Goal: Information Seeking & Learning: Learn about a topic

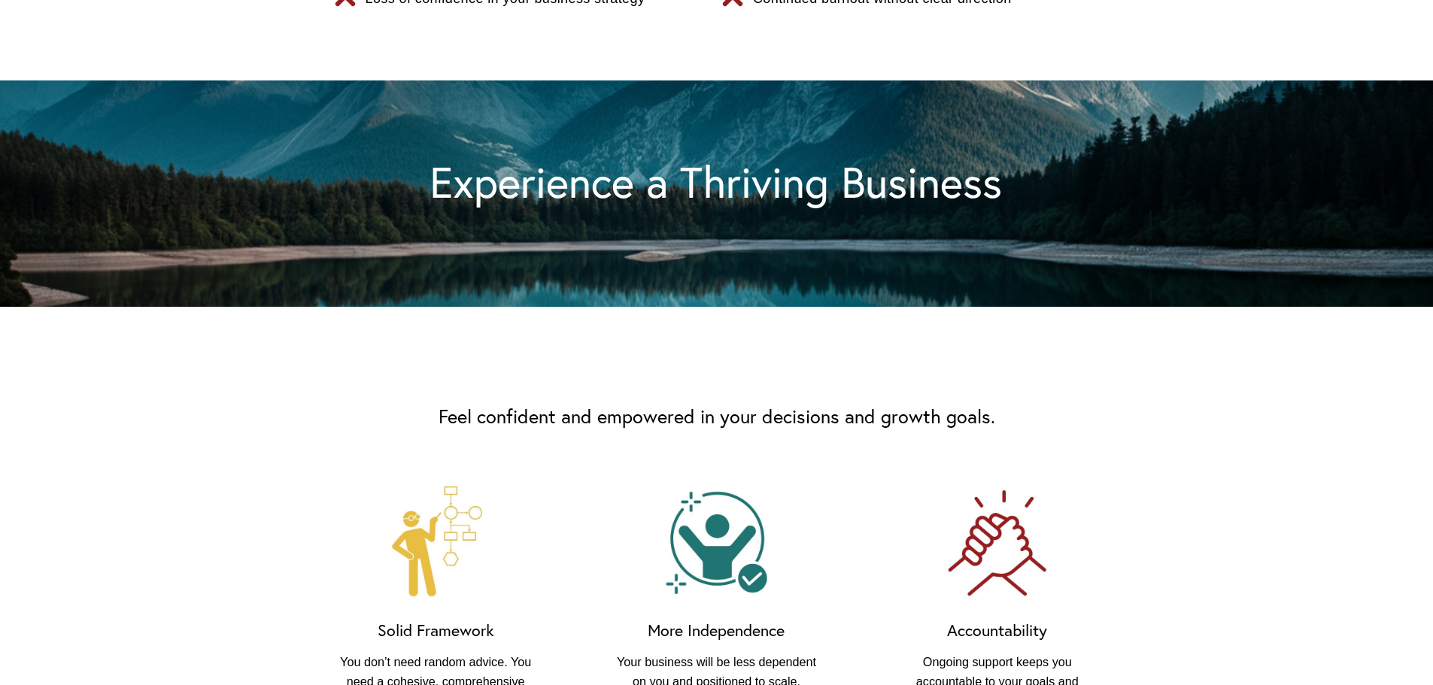
scroll to position [827, 0]
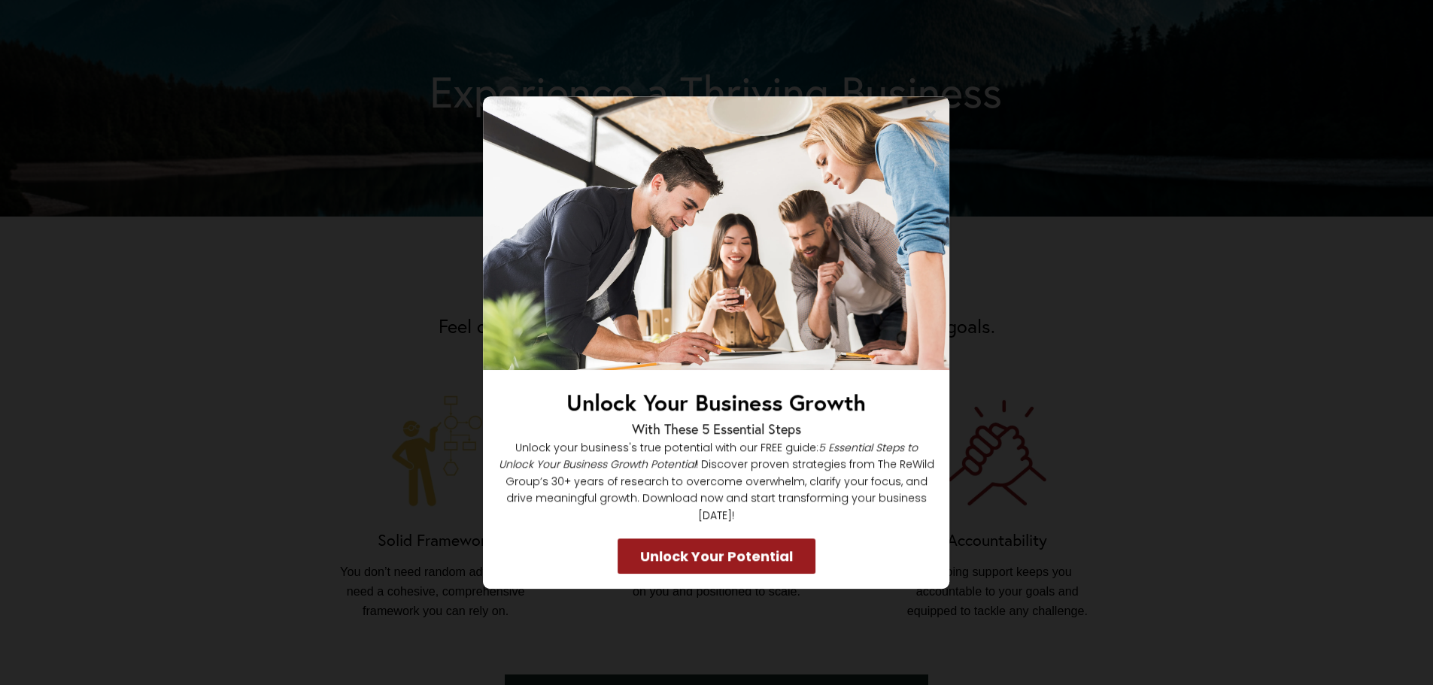
click at [933, 120] on icon at bounding box center [931, 115] width 11 height 11
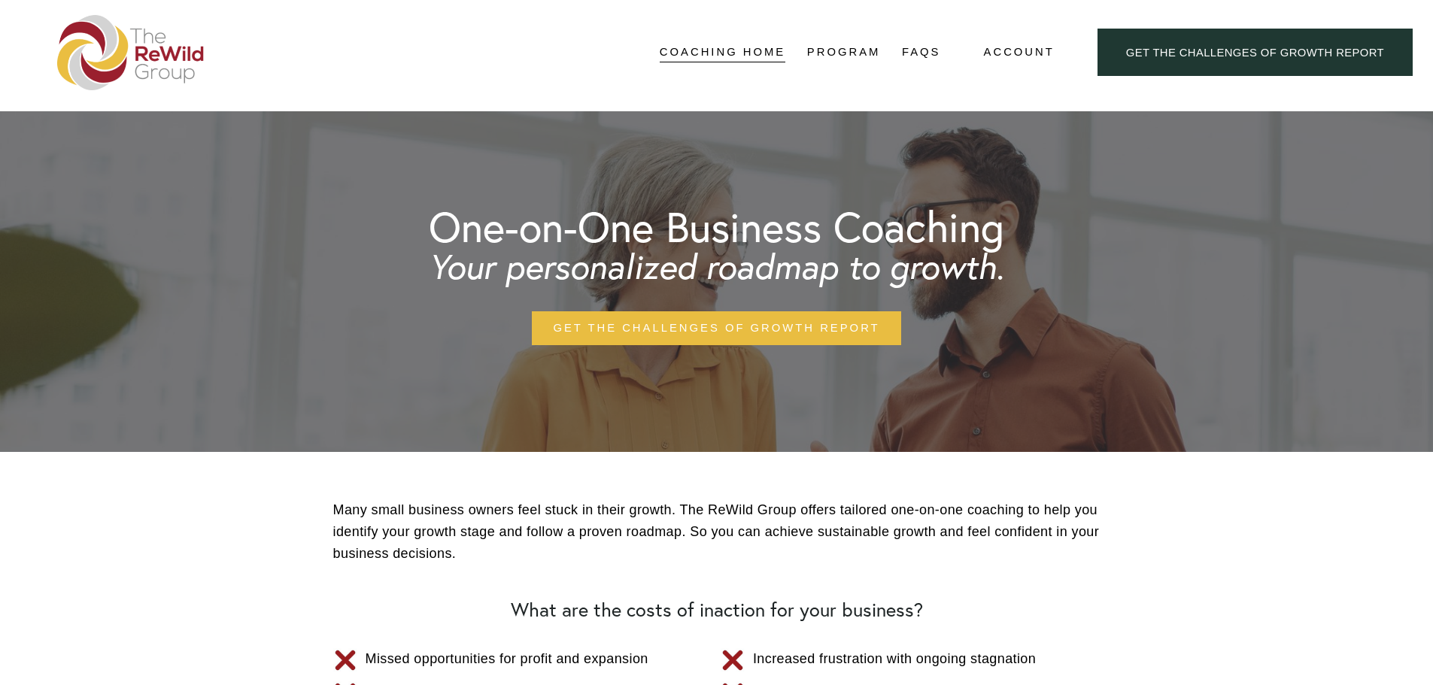
scroll to position [0, 0]
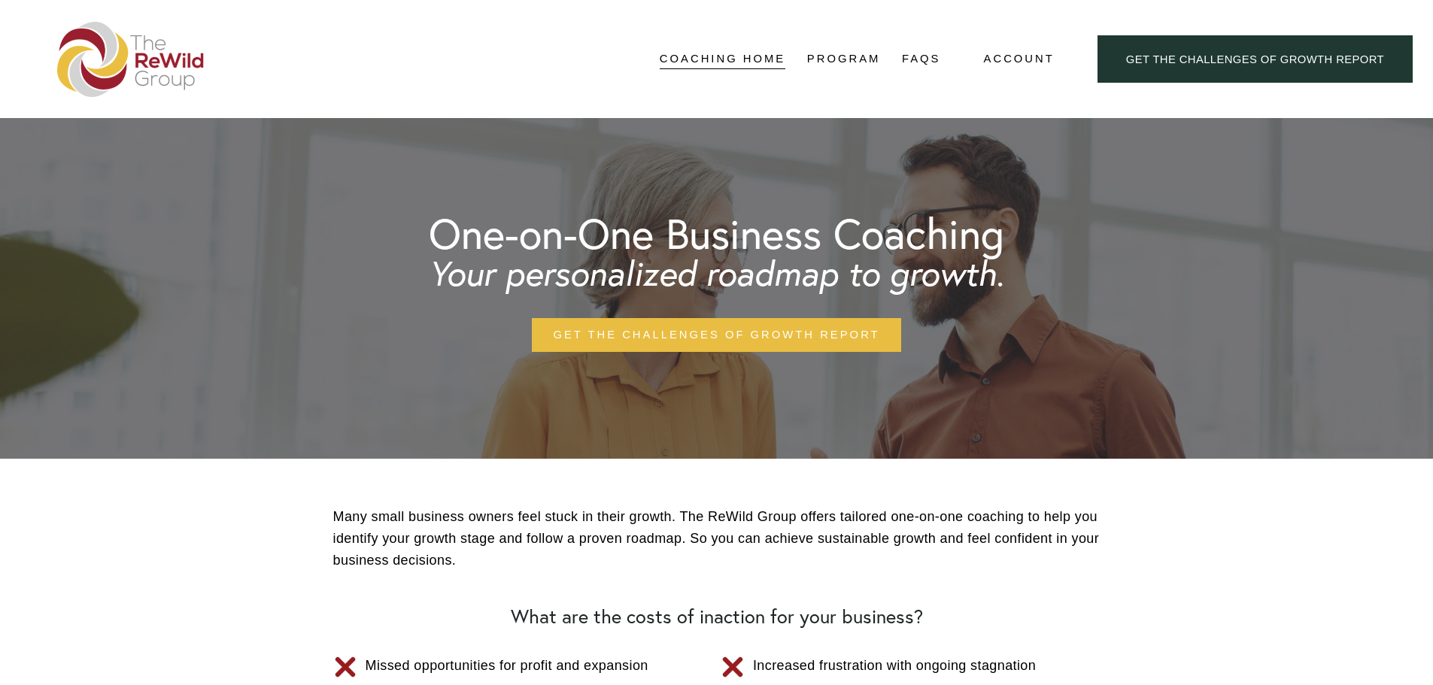
click at [0, 0] on link "Structure" at bounding box center [0, 0] width 0 height 0
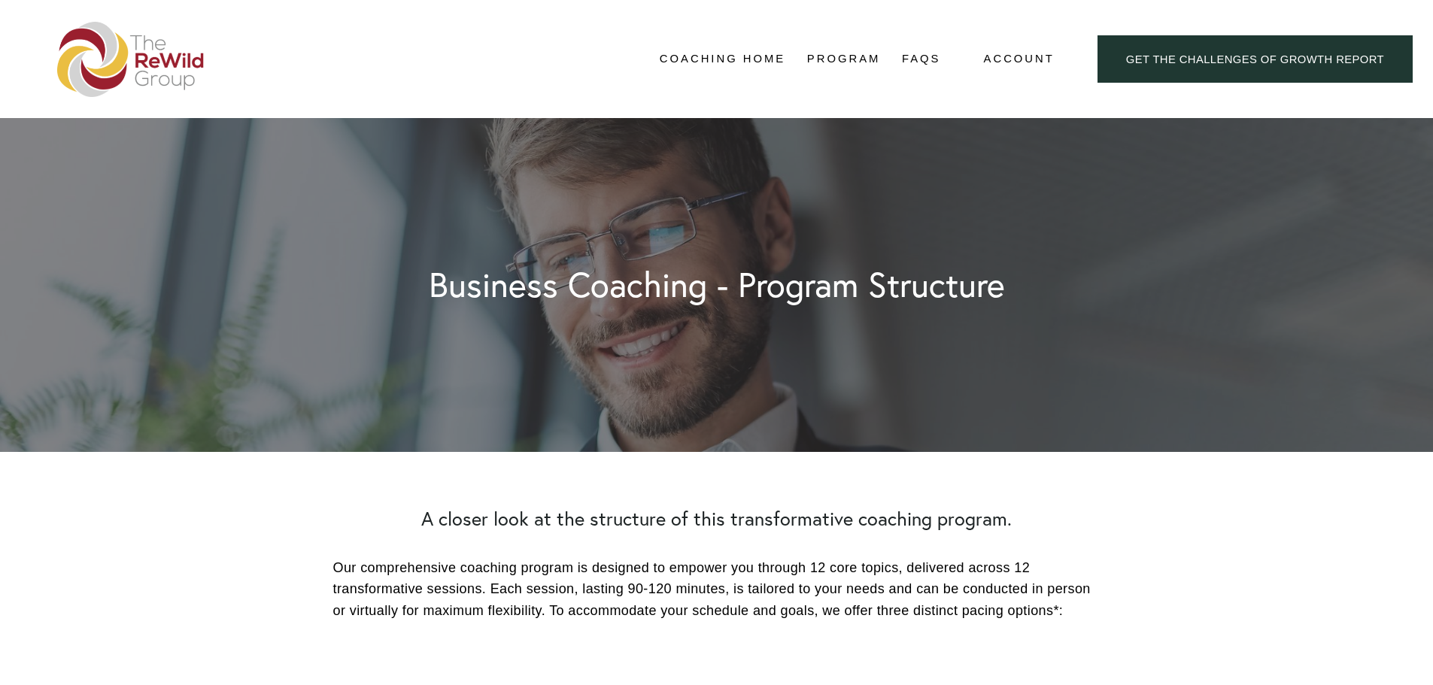
click at [0, 0] on link "Topics" at bounding box center [0, 0] width 0 height 0
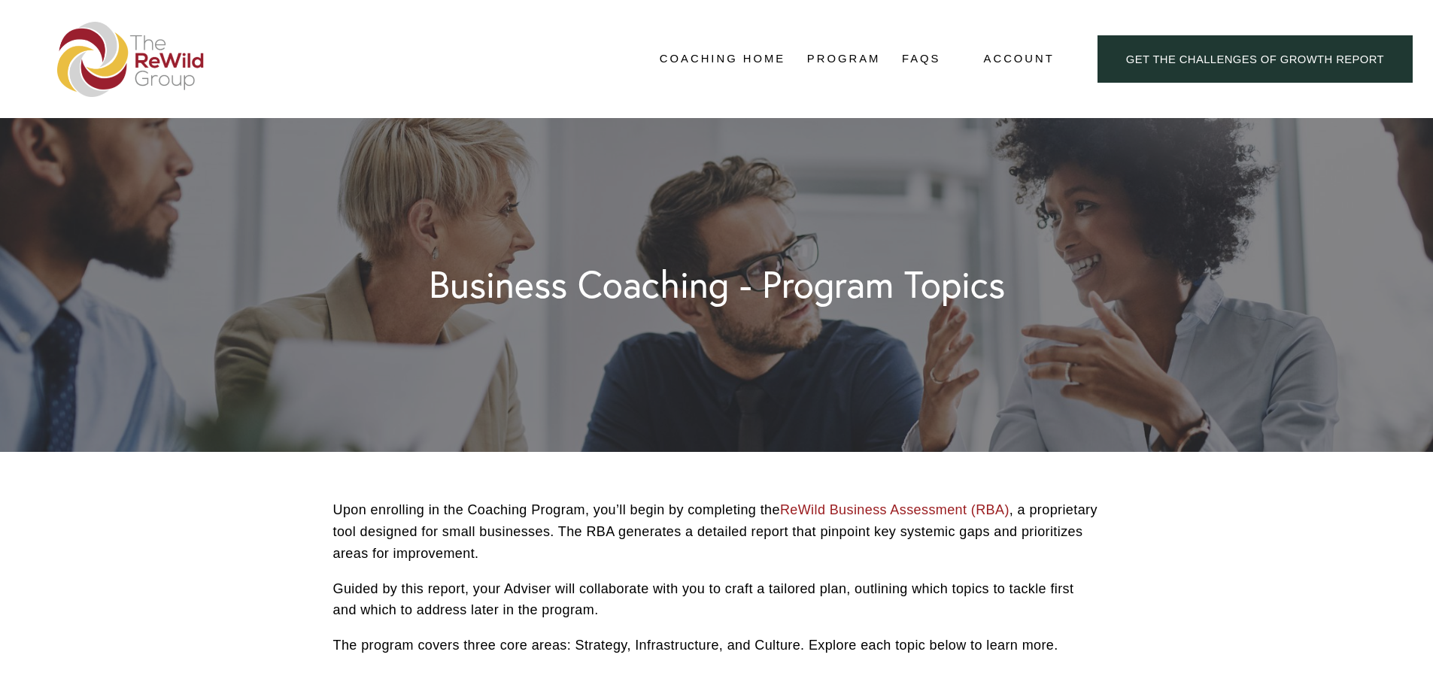
click at [927, 56] on link "FAQs" at bounding box center [921, 59] width 39 height 23
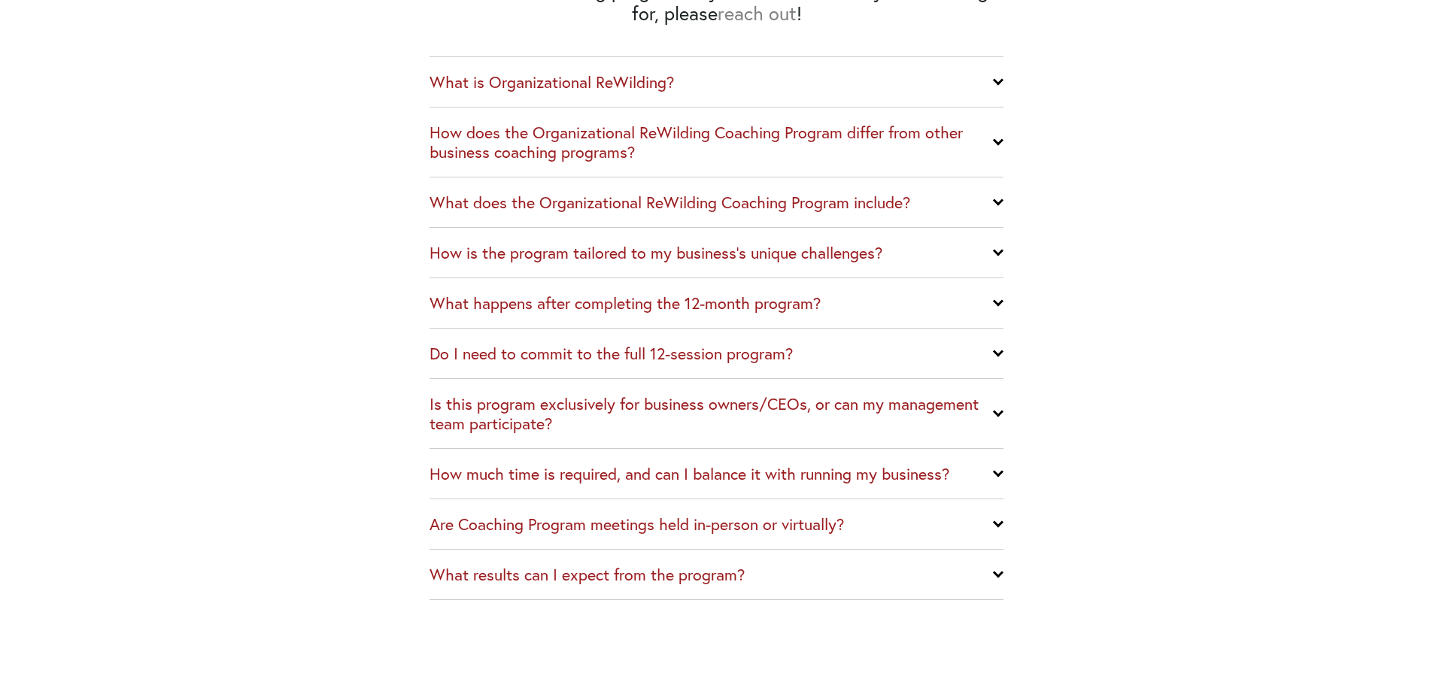
scroll to position [602, 0]
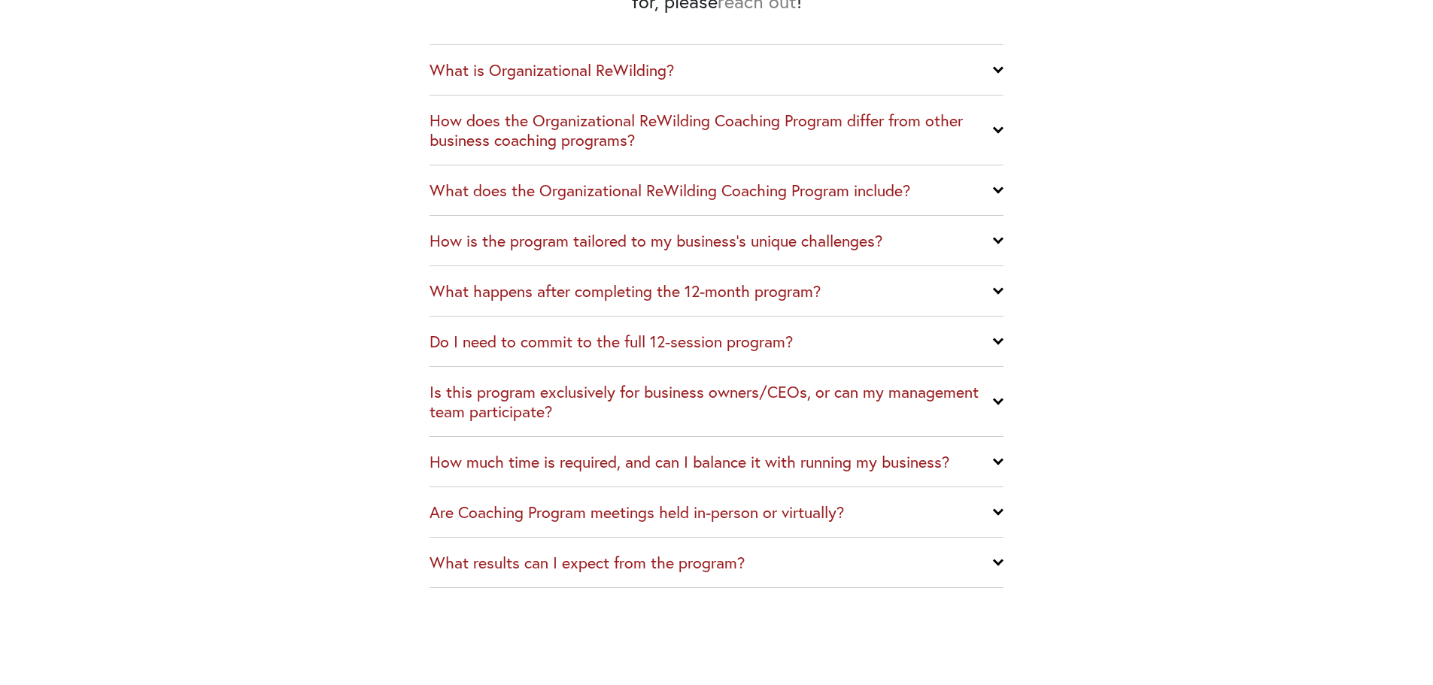
click at [994, 514] on div at bounding box center [998, 512] width 11 height 11
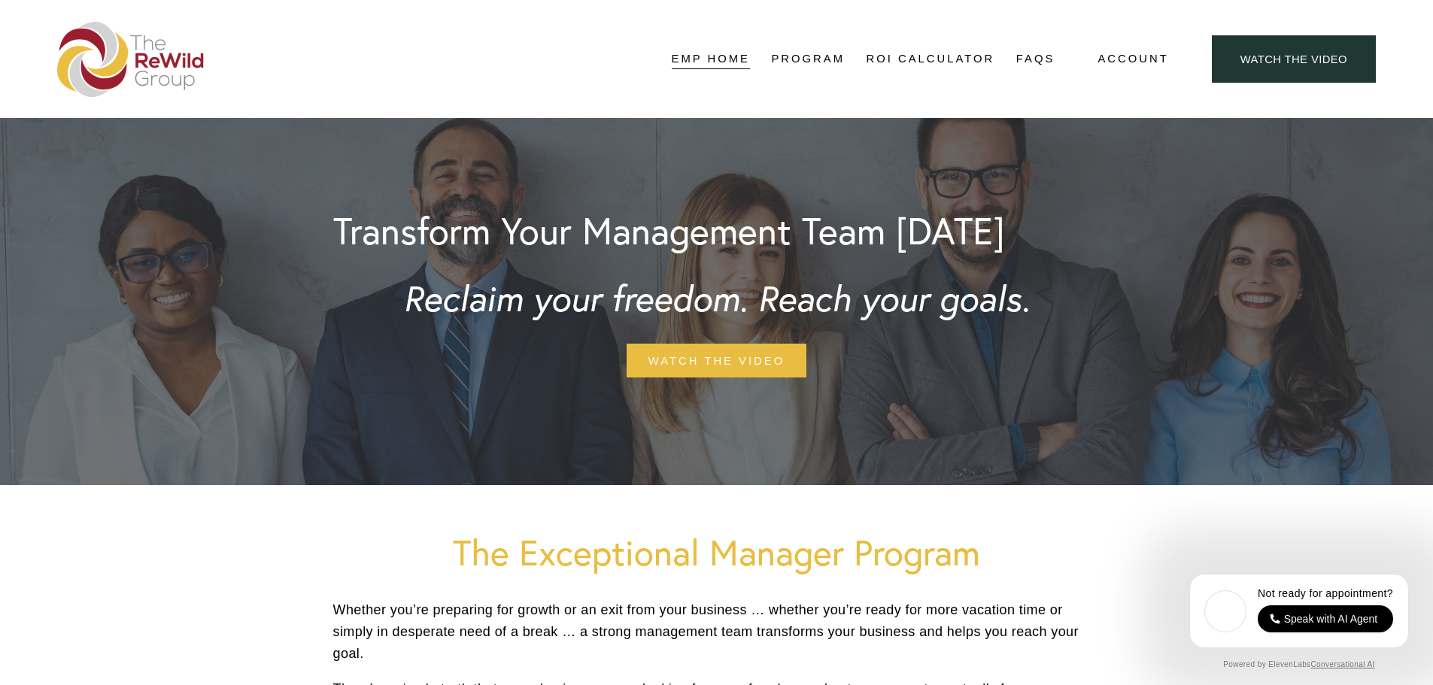
click at [0, 0] on link "Structure" at bounding box center [0, 0] width 0 height 0
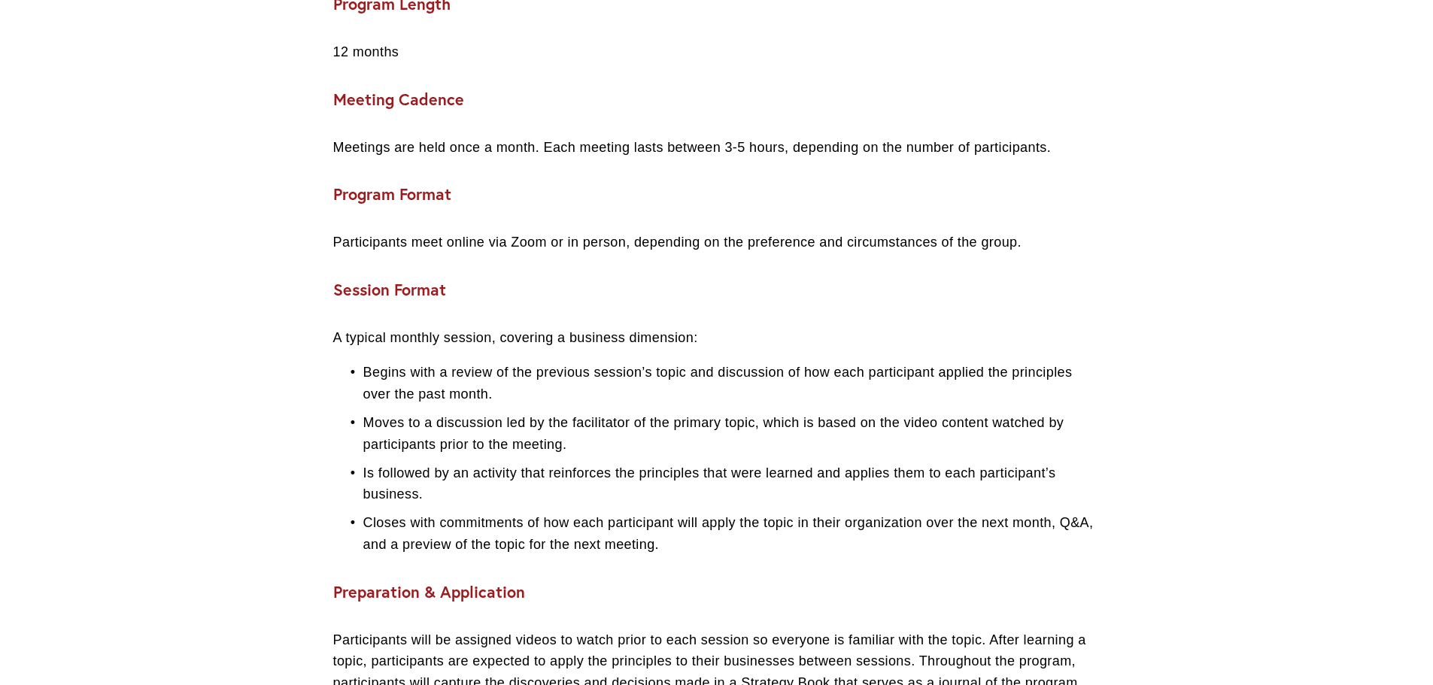
scroll to position [752, 0]
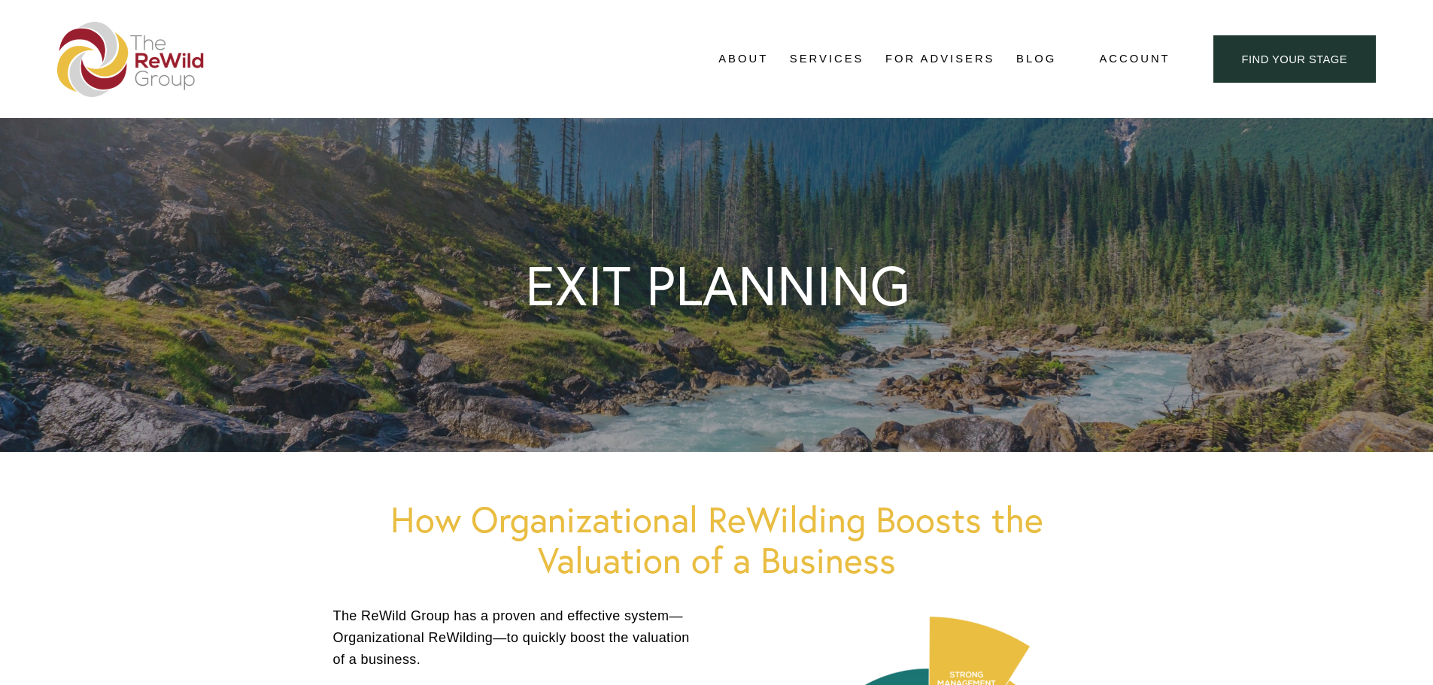
click at [0, 0] on span "Adviser Network" at bounding box center [0, 0] width 0 height 0
